Goal: Information Seeking & Learning: Learn about a topic

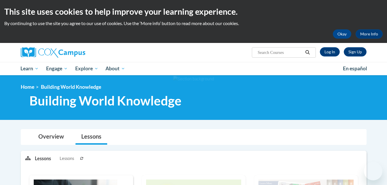
click at [328, 50] on link "Log In" at bounding box center [330, 51] width 20 height 9
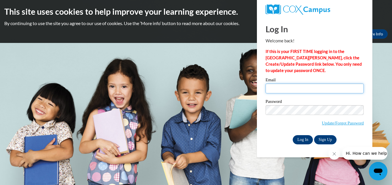
type input "Kelli_shiri@yahoo.com"
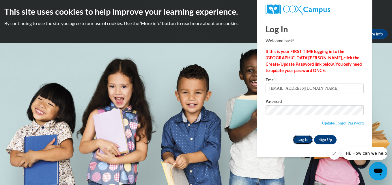
click at [304, 137] on input "Log In" at bounding box center [302, 139] width 20 height 9
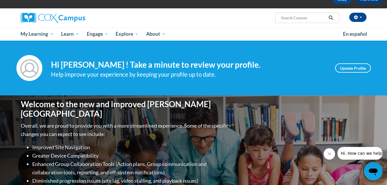
scroll to position [161, 0]
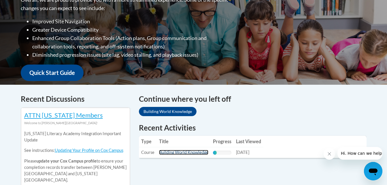
click at [191, 153] on link "Building World Knowledge" at bounding box center [183, 152] width 49 height 5
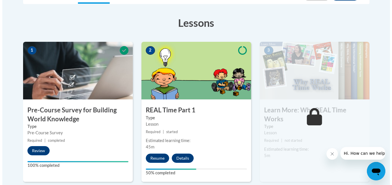
scroll to position [156, 0]
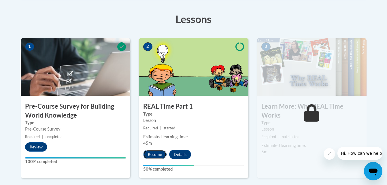
click at [152, 154] on button "Resume" at bounding box center [154, 154] width 23 height 9
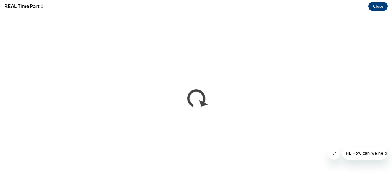
scroll to position [0, 0]
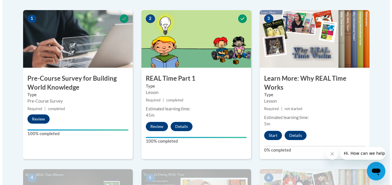
scroll to position [185, 0]
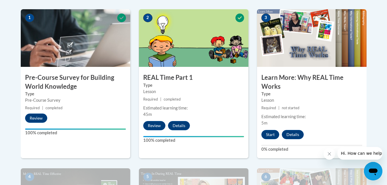
click at [266, 140] on div "3 Learn More: Why REAL Time Works Type Lesson Required | not started Estimated …" at bounding box center [312, 83] width 110 height 149
click at [267, 135] on button "Start" at bounding box center [271, 134] width 18 height 9
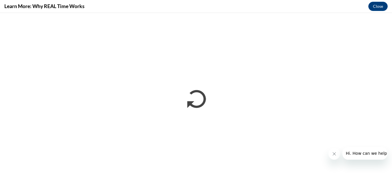
scroll to position [0, 0]
click at [376, 7] on button "Close" at bounding box center [377, 6] width 19 height 9
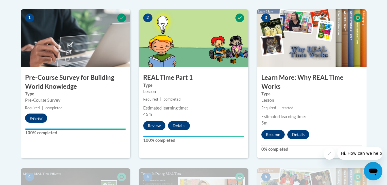
click at [274, 131] on button "Resume" at bounding box center [273, 134] width 23 height 9
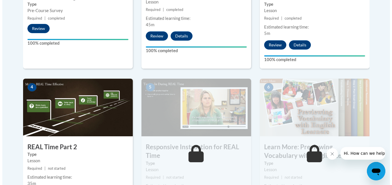
scroll to position [313, 0]
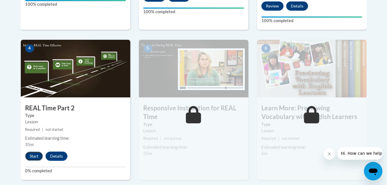
click at [27, 157] on button "Start" at bounding box center [34, 156] width 18 height 9
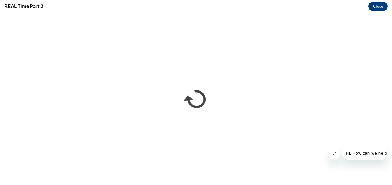
scroll to position [0, 0]
click at [377, 7] on button "Close" at bounding box center [377, 6] width 19 height 9
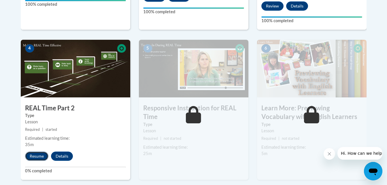
click at [37, 155] on button "Resume" at bounding box center [36, 156] width 23 height 9
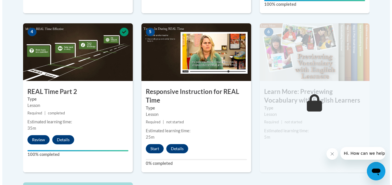
scroll to position [328, 0]
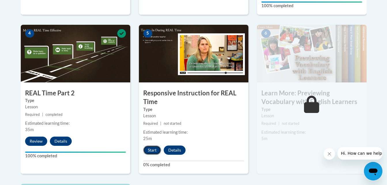
click at [150, 152] on button "Start" at bounding box center [152, 150] width 18 height 9
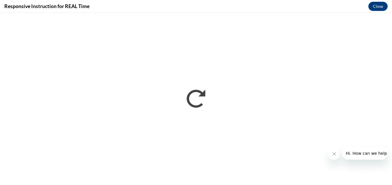
scroll to position [0, 0]
